Goal: Find specific page/section: Find specific page/section

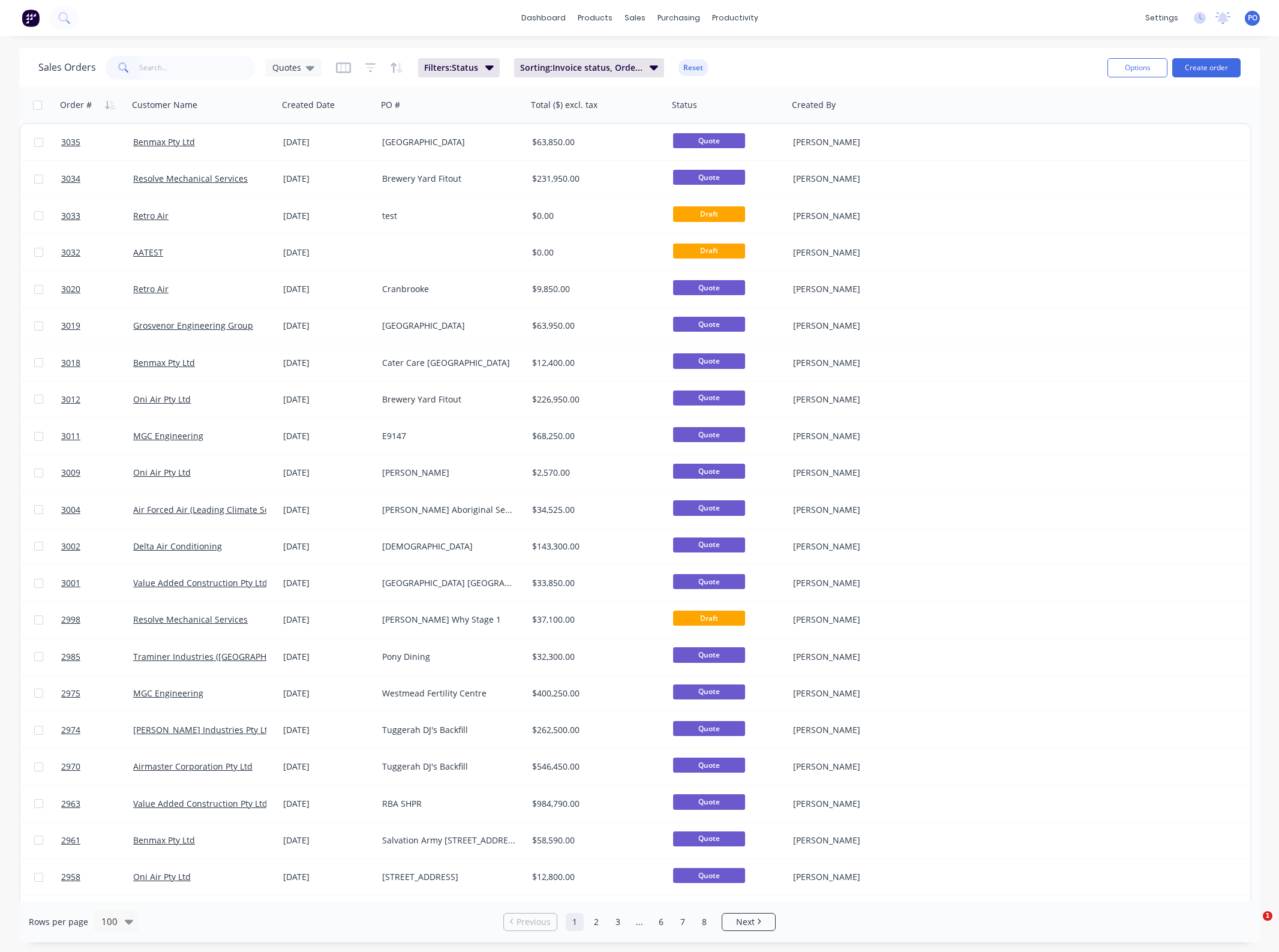
click at [197, 62] on input "text" at bounding box center [197, 67] width 117 height 24
type input "wyong"
click at [207, 72] on input "text" at bounding box center [197, 67] width 117 height 24
type input "wyong"
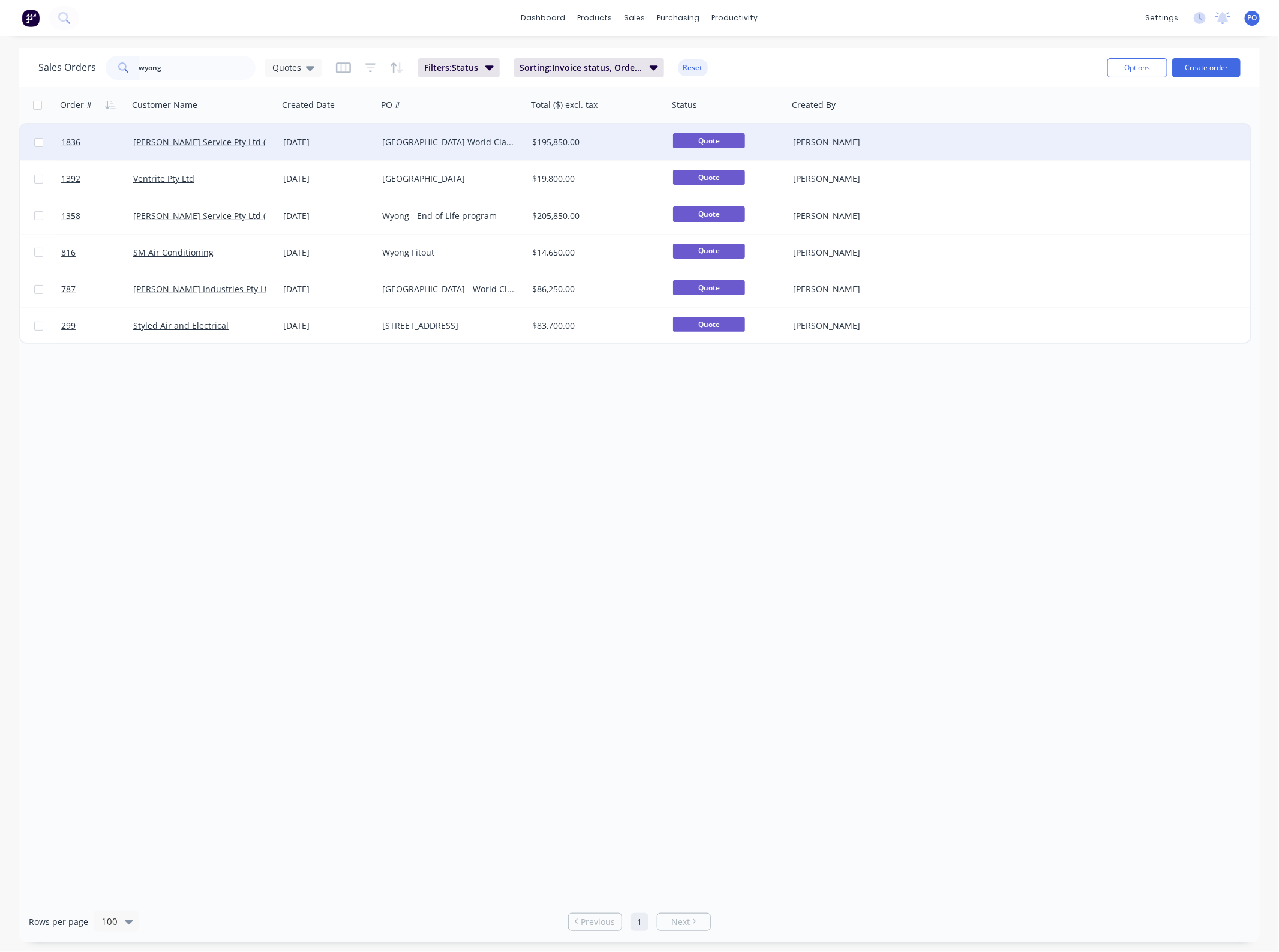
click at [393, 150] on div "Wyong Hospital World Class End Of Life Program" at bounding box center [452, 142] width 150 height 36
